Goal: Task Accomplishment & Management: Manage account settings

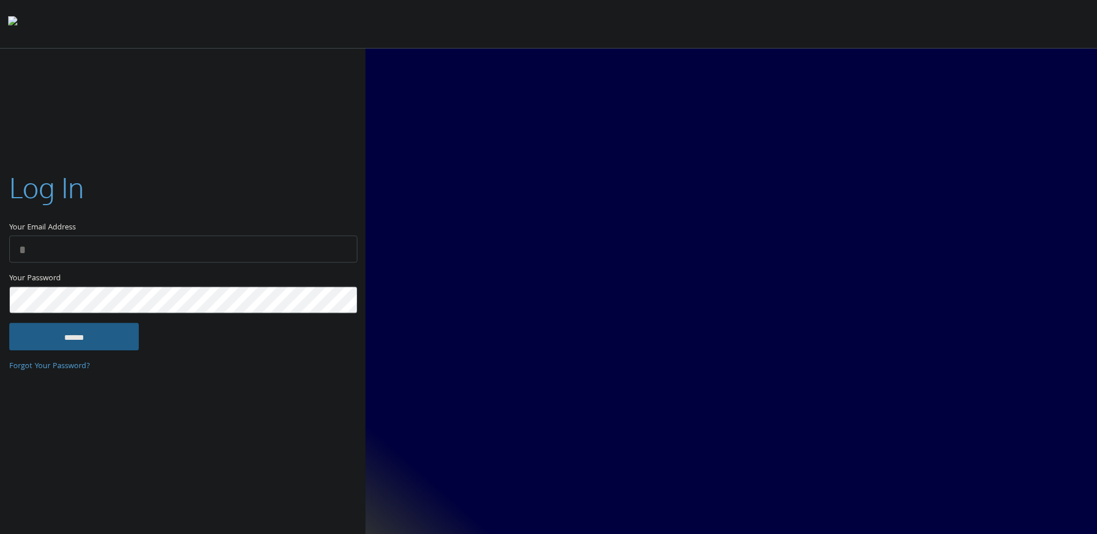
type input "**********"
click at [40, 334] on input "******" at bounding box center [73, 337] width 129 height 28
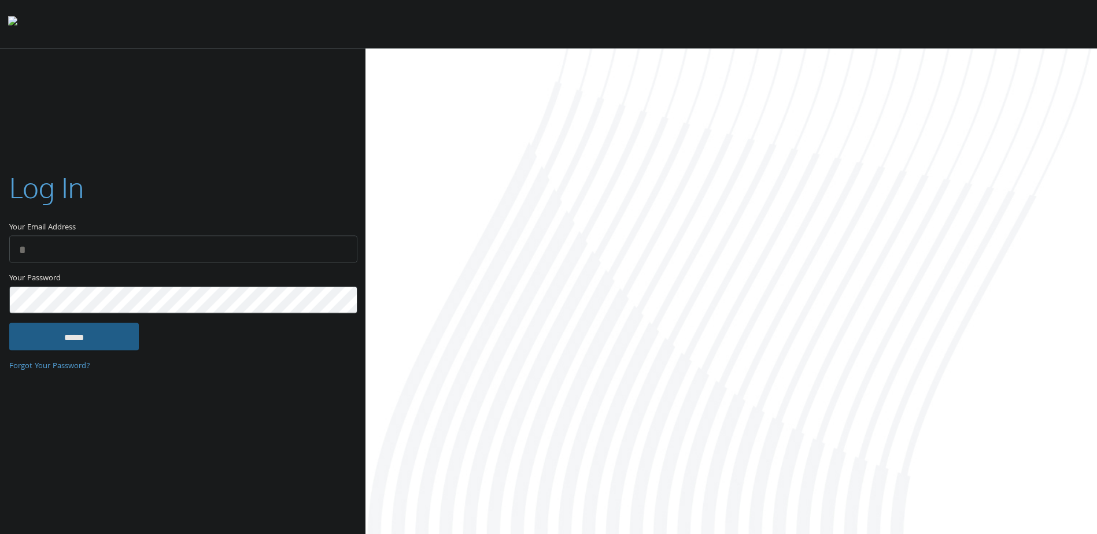
type input "**********"
click at [87, 339] on input "******" at bounding box center [73, 337] width 129 height 28
